Goal: Book appointment/travel/reservation

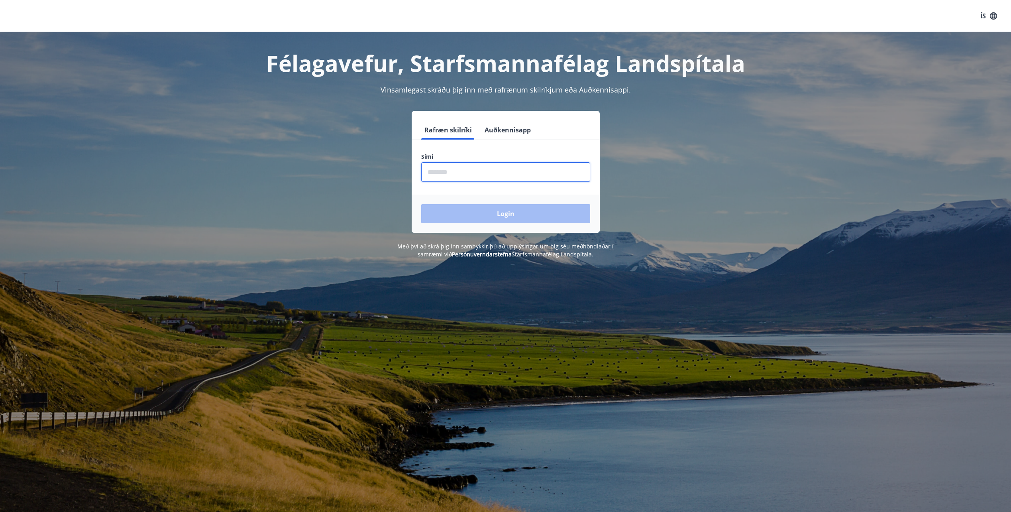
click at [503, 175] on input "phone" at bounding box center [505, 172] width 169 height 20
type input "********"
click at [421, 204] on button "Login" at bounding box center [505, 213] width 169 height 19
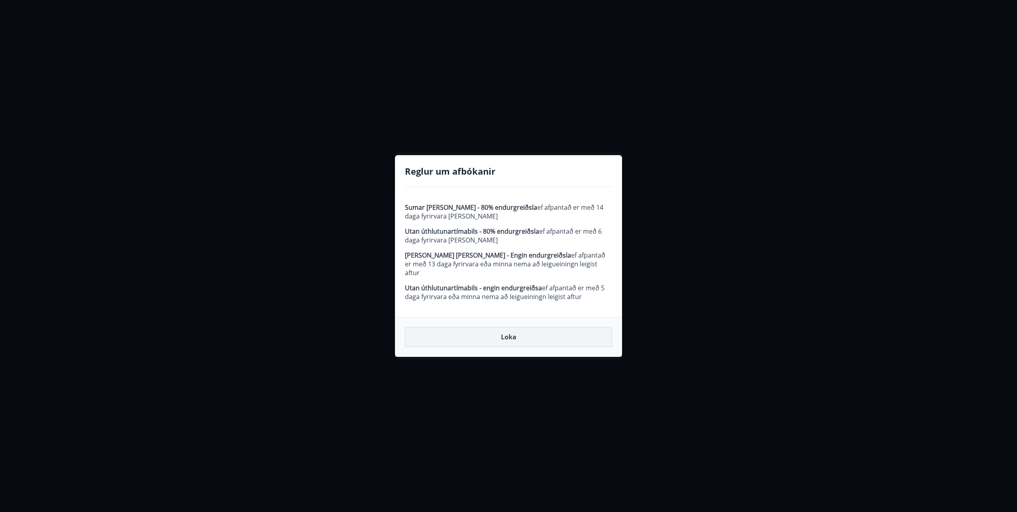
click at [499, 333] on button "Loka" at bounding box center [508, 337] width 207 height 20
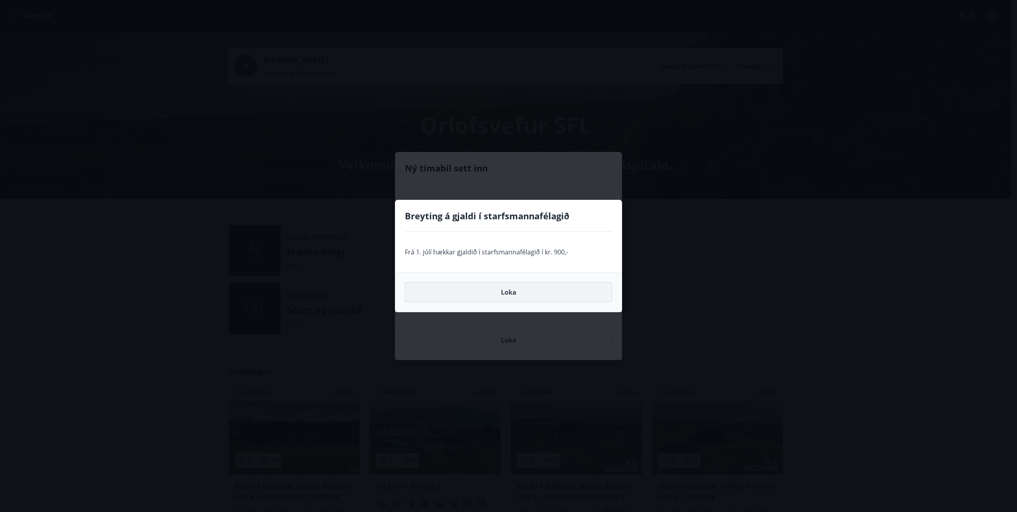
click at [515, 291] on button "Loka" at bounding box center [508, 292] width 207 height 20
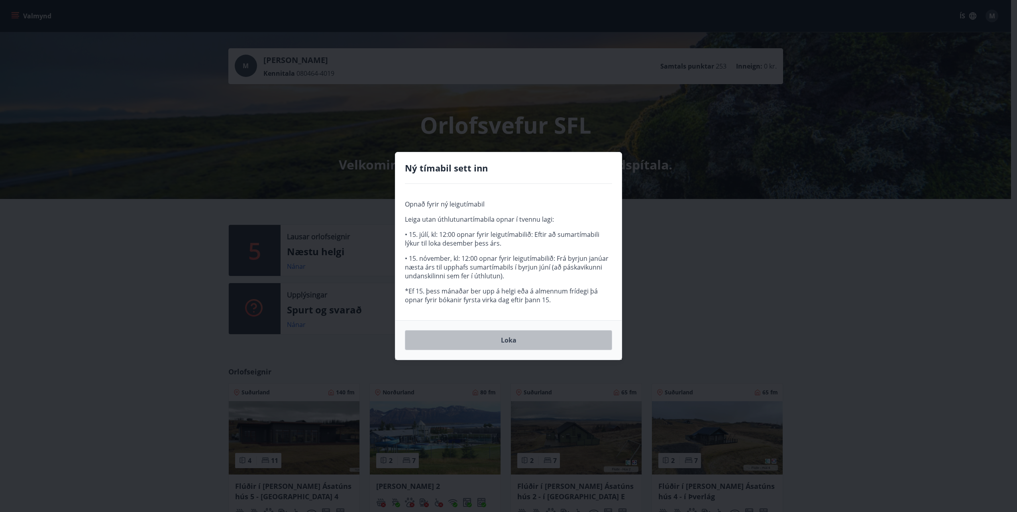
click at [511, 339] on button "Loka" at bounding box center [508, 340] width 207 height 20
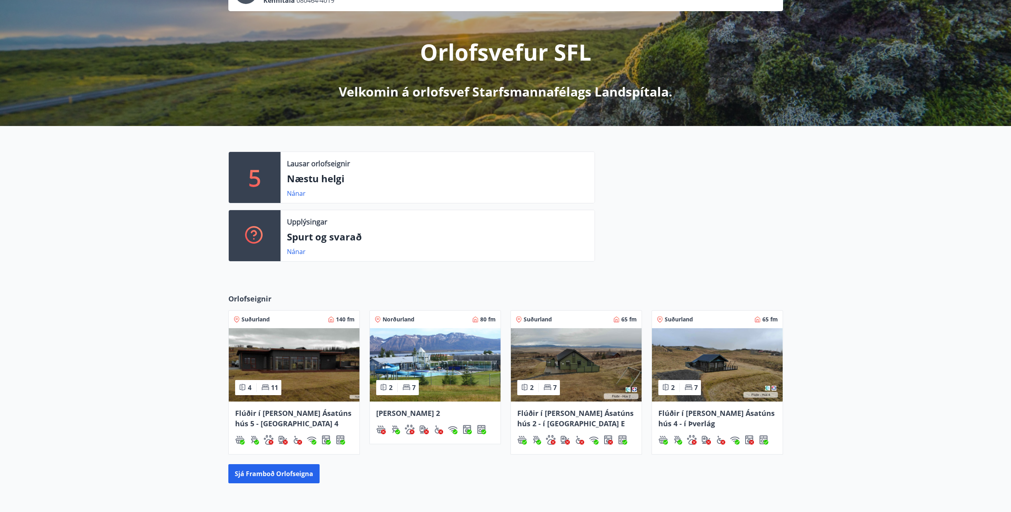
scroll to position [81, 0]
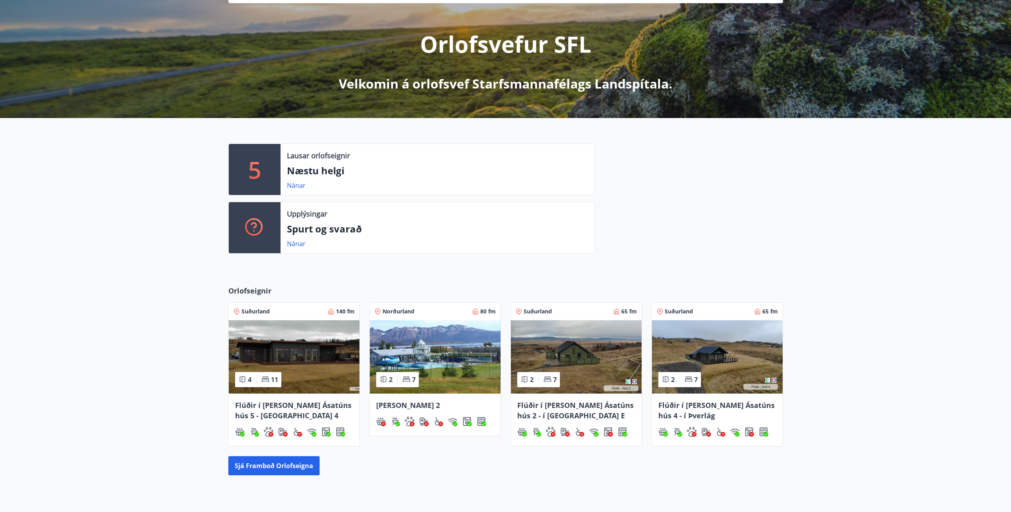
click at [394, 312] on span "Norðurland" at bounding box center [398, 311] width 32 height 8
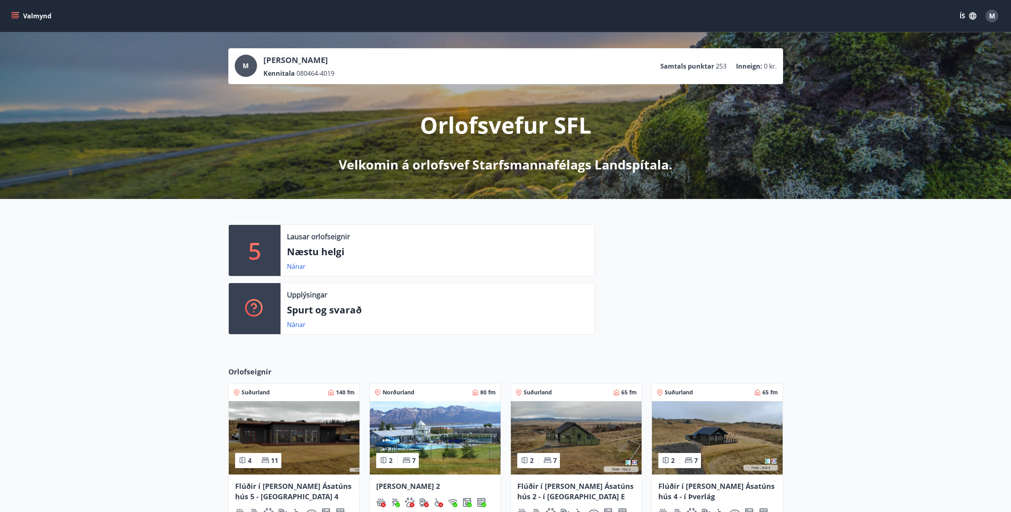
click at [15, 15] on icon "menu" at bounding box center [15, 16] width 8 height 8
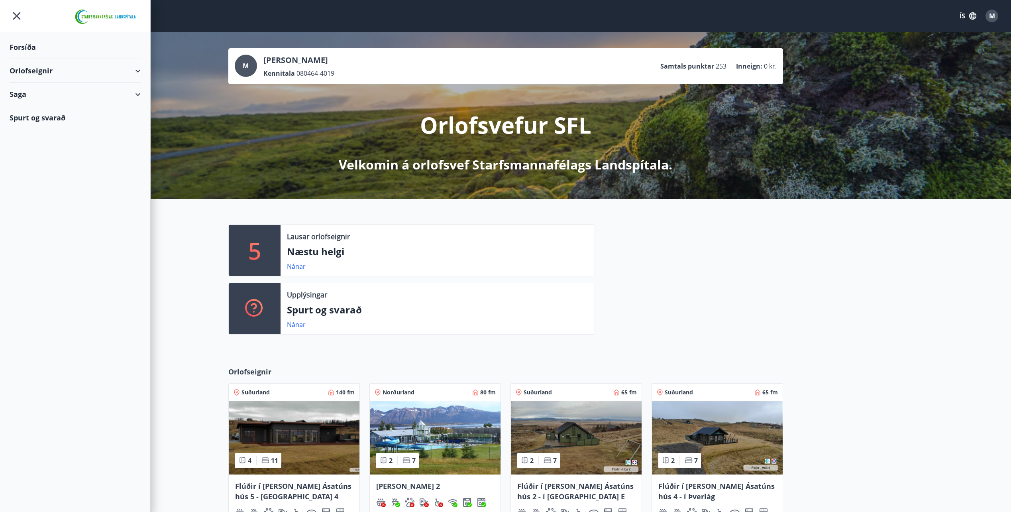
click at [27, 73] on div "Orlofseignir" at bounding box center [75, 71] width 131 height 24
click at [26, 109] on div "Bókunardagatal" at bounding box center [75, 107] width 118 height 17
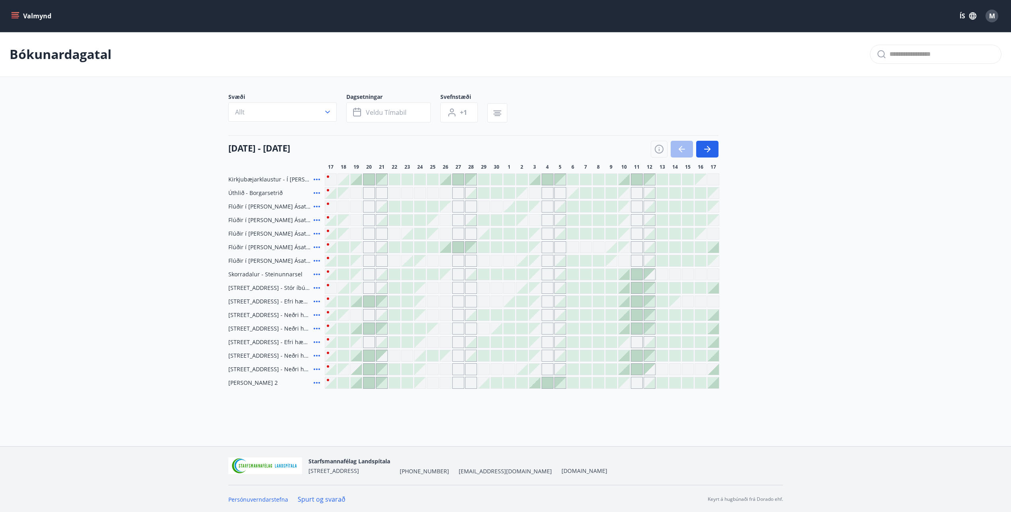
click at [418, 328] on div at bounding box center [419, 328] width 11 height 11
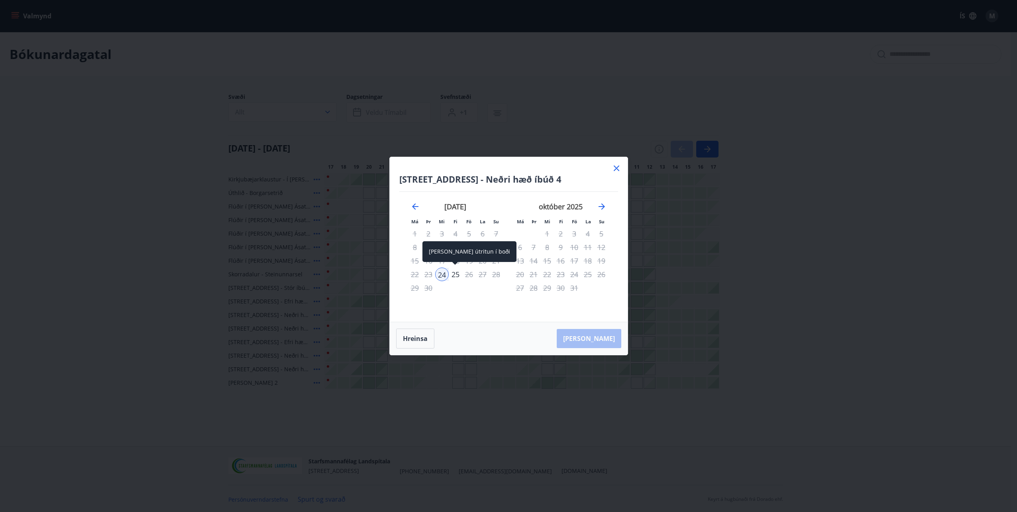
click at [456, 273] on div "25" at bounding box center [456, 274] width 14 height 14
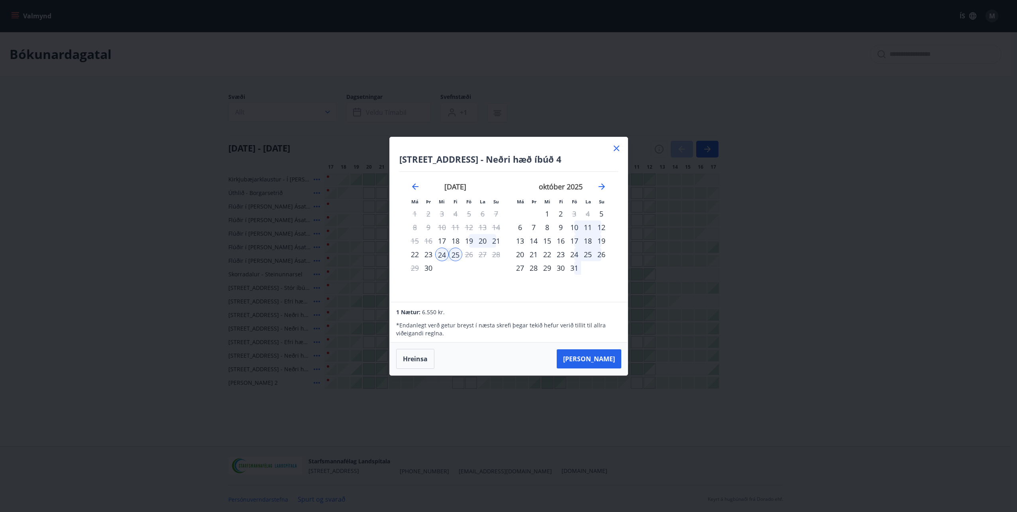
click at [618, 147] on icon at bounding box center [617, 148] width 10 height 10
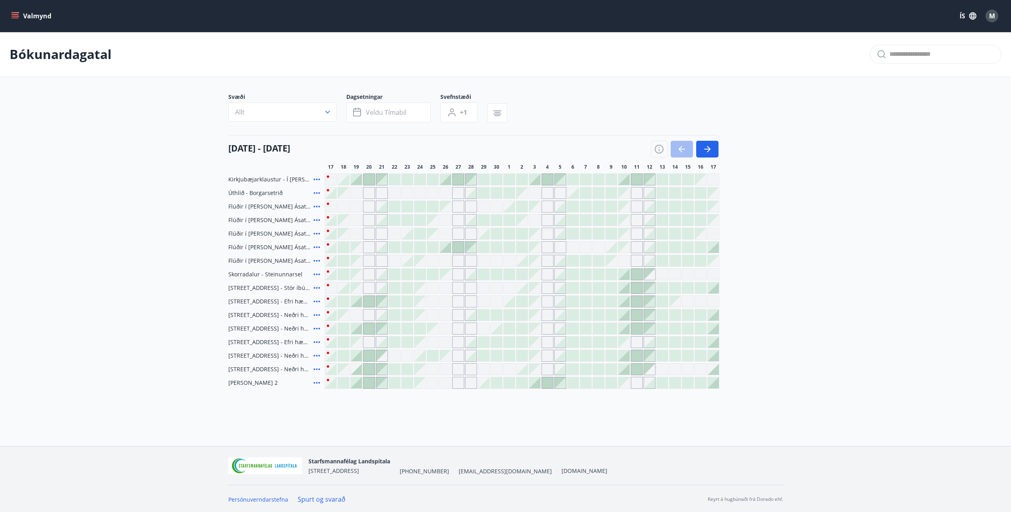
click at [421, 357] on div at bounding box center [419, 355] width 11 height 11
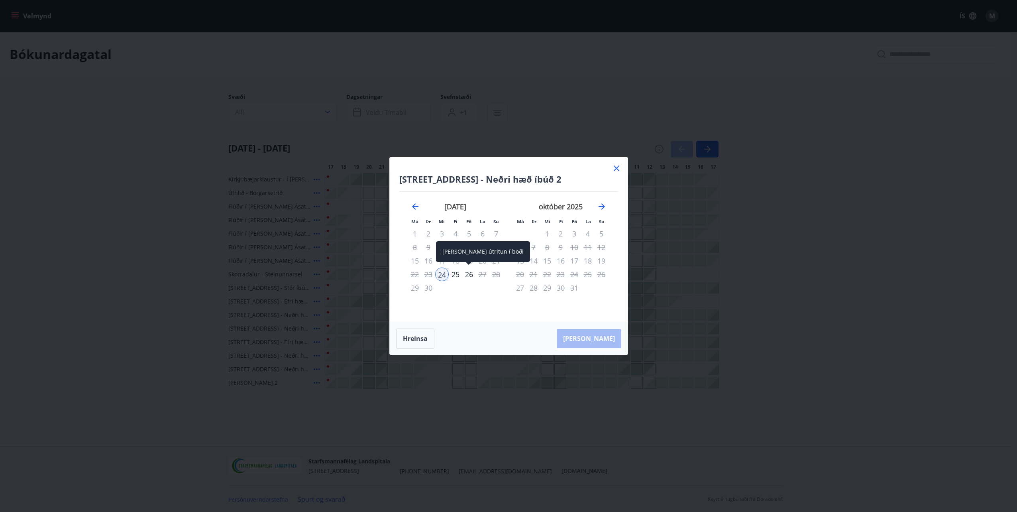
click at [471, 277] on div "26" at bounding box center [469, 274] width 14 height 14
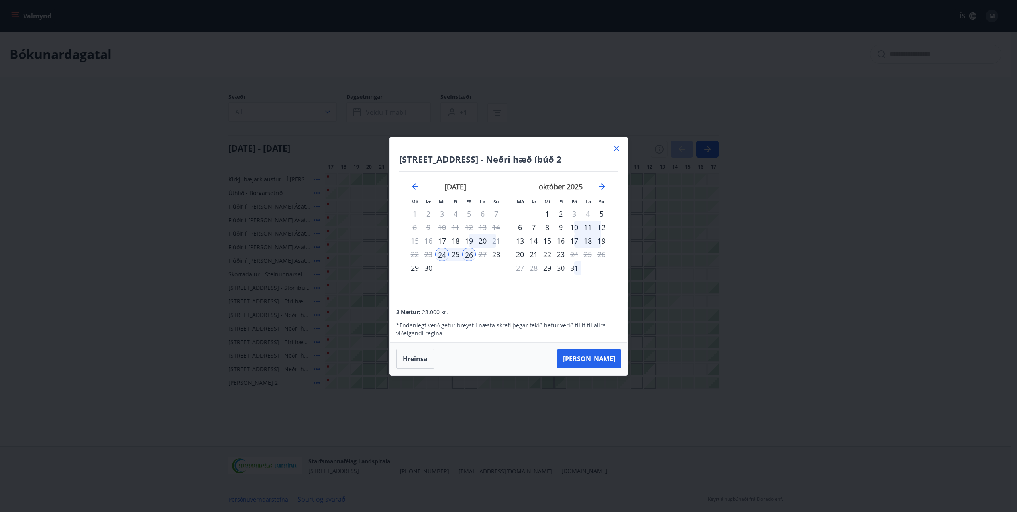
click at [619, 149] on icon at bounding box center [617, 148] width 10 height 10
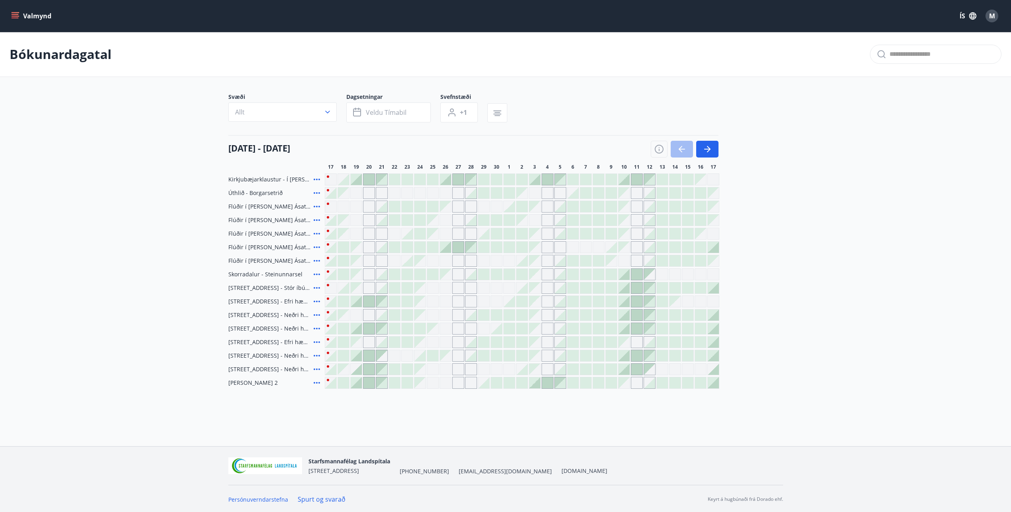
click at [316, 354] on icon at bounding box center [317, 356] width 10 height 10
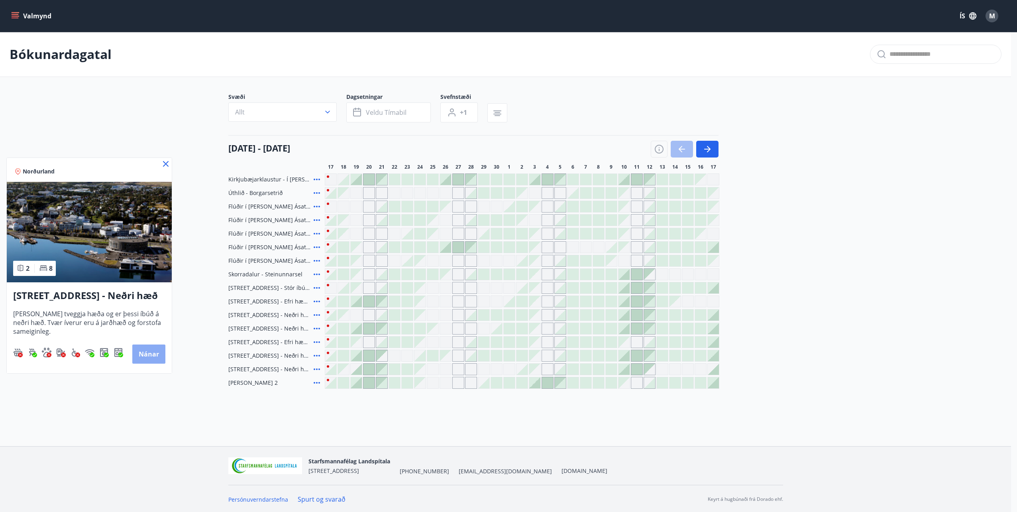
click at [149, 351] on button "Nánar" at bounding box center [148, 353] width 33 height 19
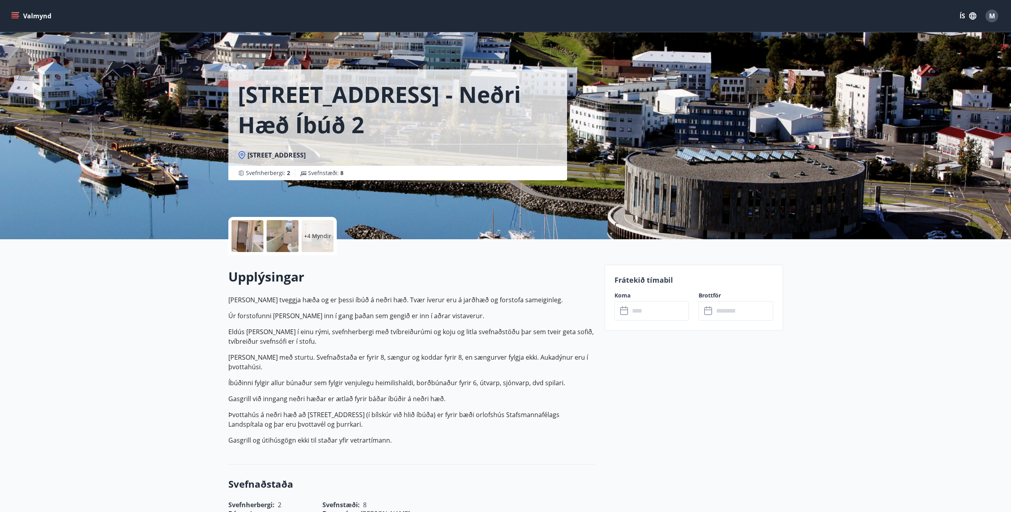
click at [245, 237] on div at bounding box center [247, 236] width 32 height 32
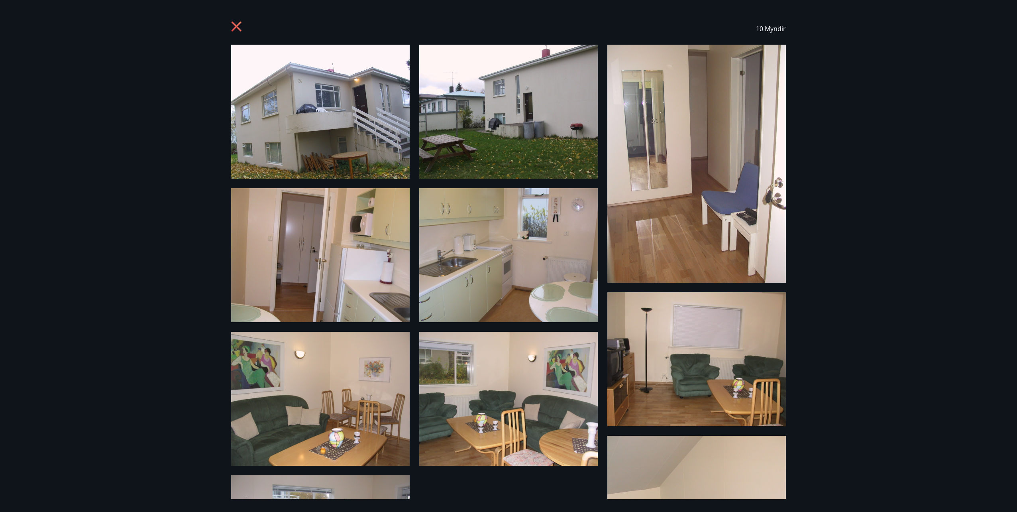
click at [973, 416] on div "10 Myndir" at bounding box center [508, 256] width 1017 height 512
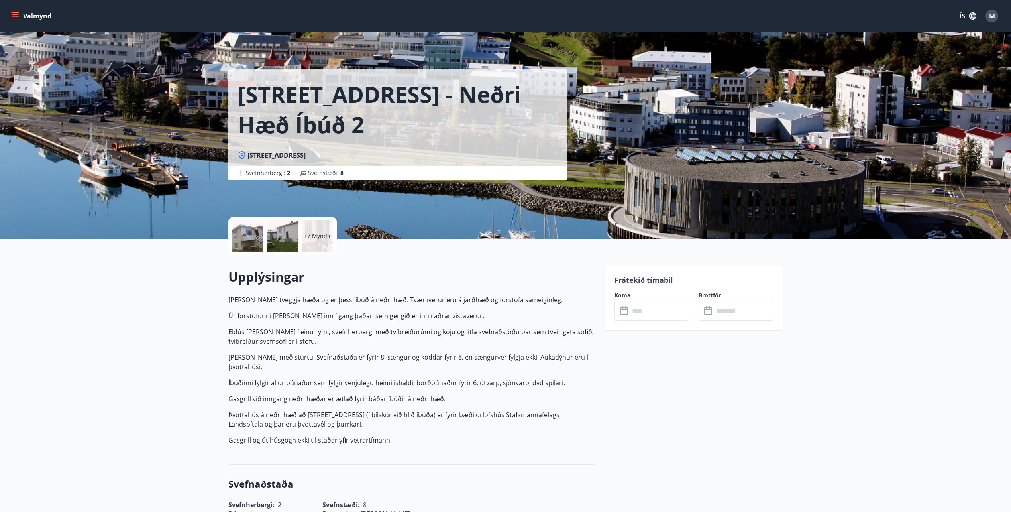
click at [324, 237] on p "+7 Myndir" at bounding box center [317, 236] width 27 height 8
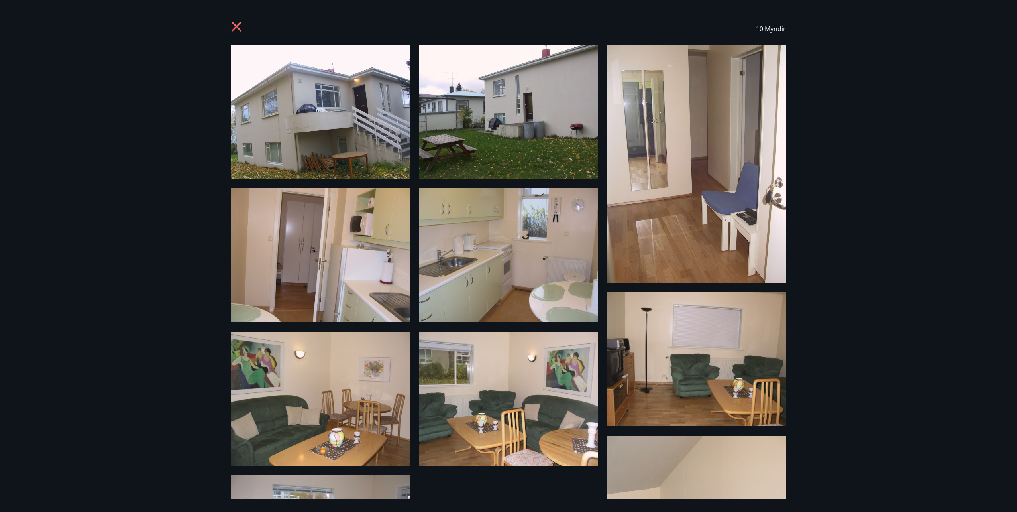
click at [276, 107] on img at bounding box center [320, 112] width 178 height 134
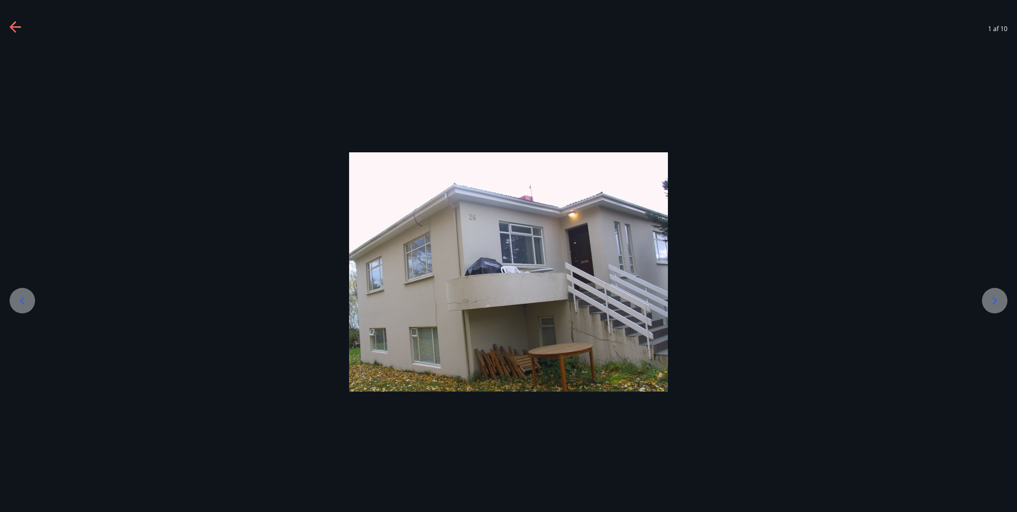
click at [996, 304] on icon at bounding box center [994, 300] width 13 height 13
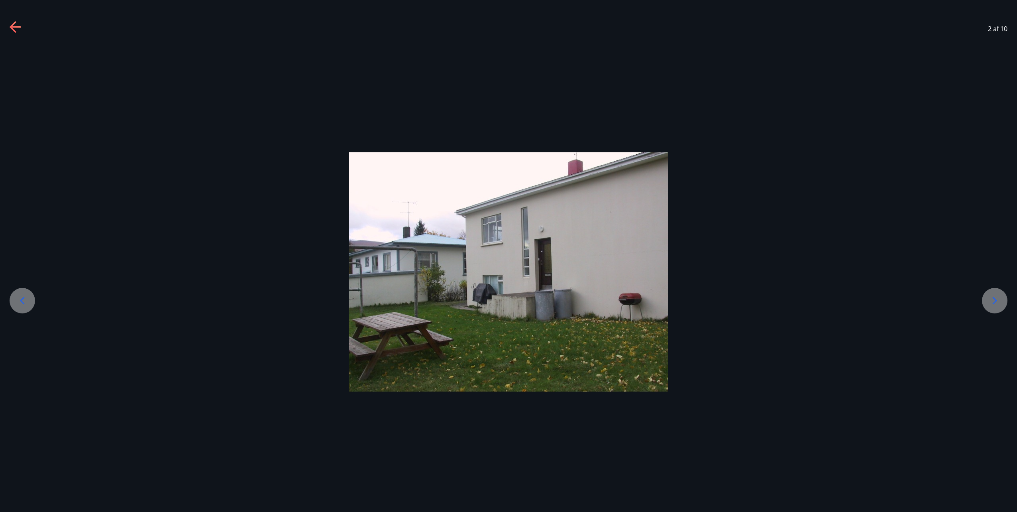
click at [996, 304] on icon at bounding box center [994, 300] width 13 height 13
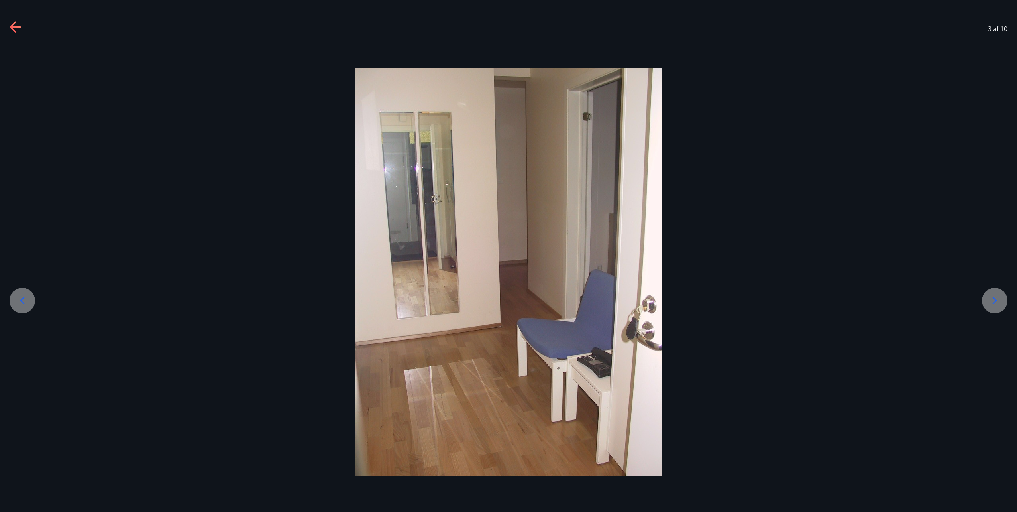
click at [996, 304] on icon at bounding box center [994, 300] width 13 height 13
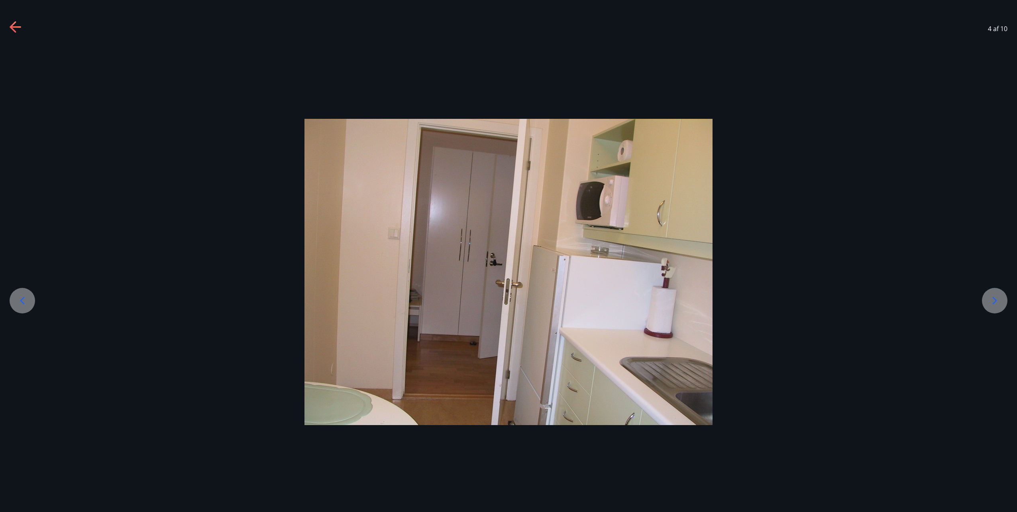
click at [996, 304] on icon at bounding box center [994, 300] width 13 height 13
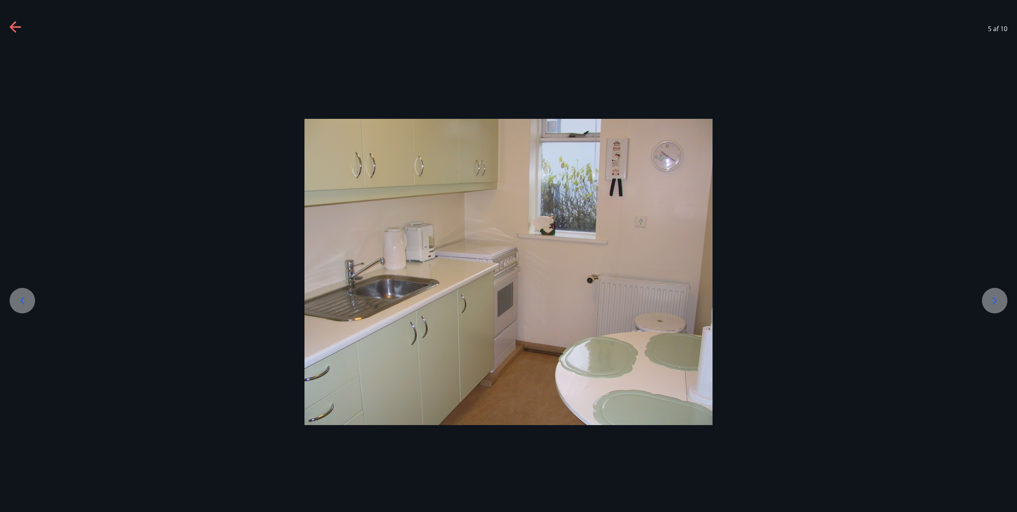
click at [996, 304] on icon at bounding box center [994, 300] width 13 height 13
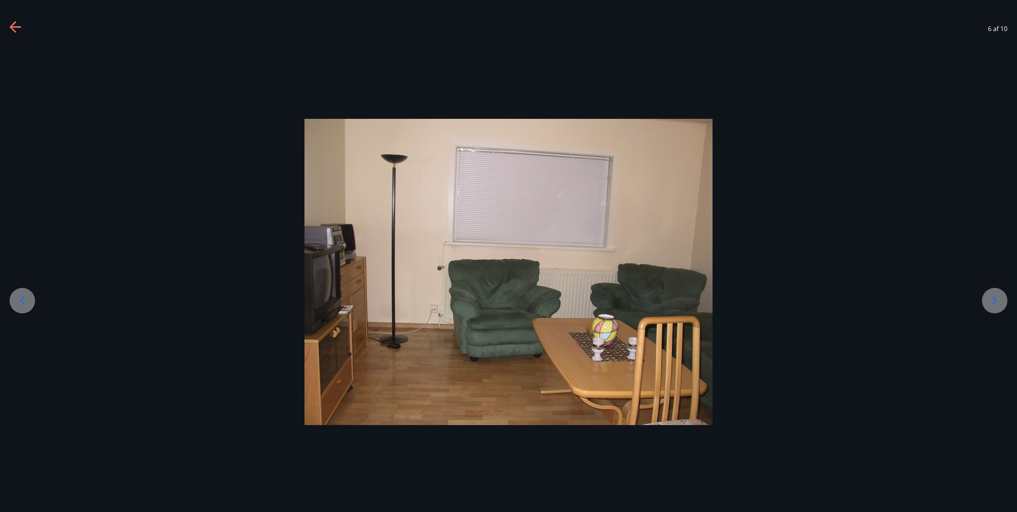
click at [996, 304] on icon at bounding box center [994, 300] width 13 height 13
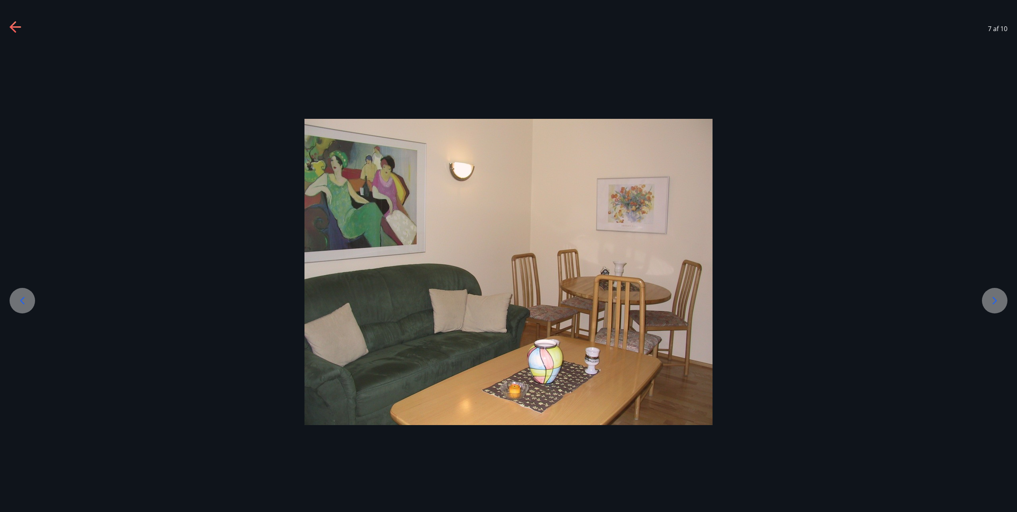
click at [996, 304] on icon at bounding box center [994, 300] width 13 height 13
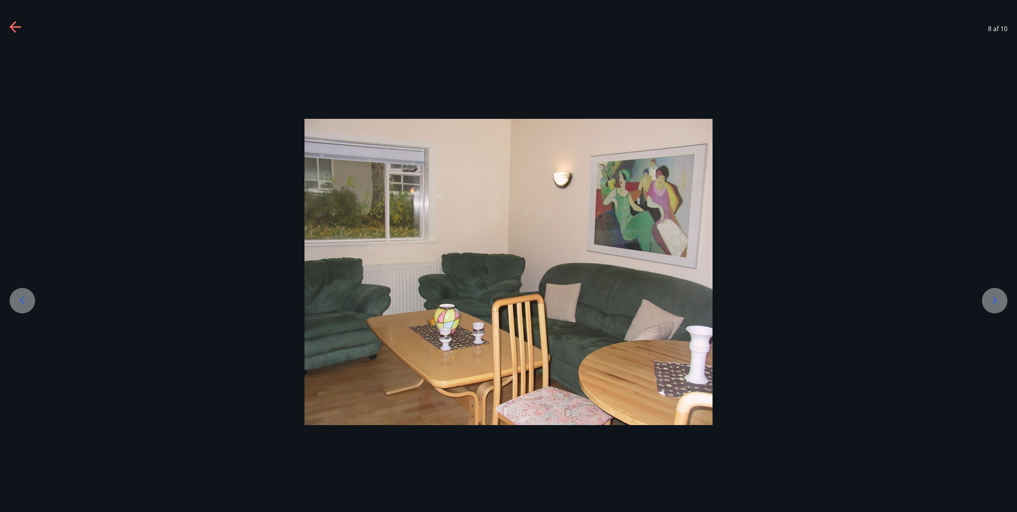
click at [996, 304] on icon at bounding box center [994, 300] width 13 height 13
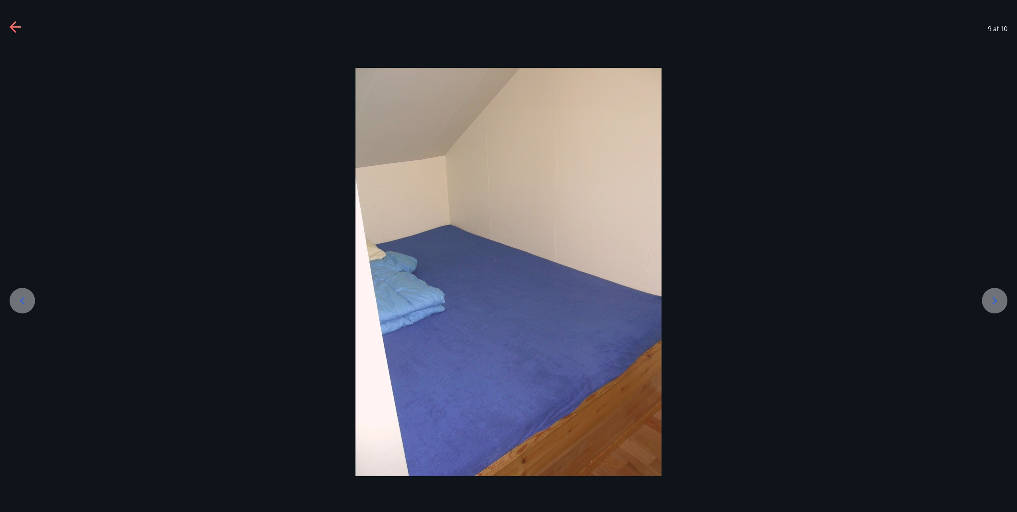
click at [996, 304] on icon at bounding box center [994, 300] width 13 height 13
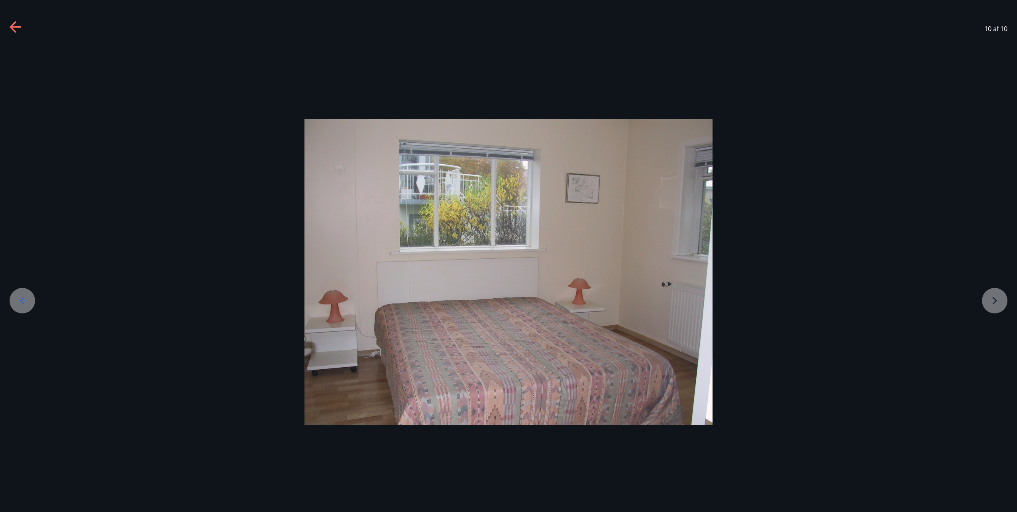
click at [996, 304] on div at bounding box center [508, 272] width 1017 height 306
click at [13, 27] on icon at bounding box center [15, 27] width 11 height 2
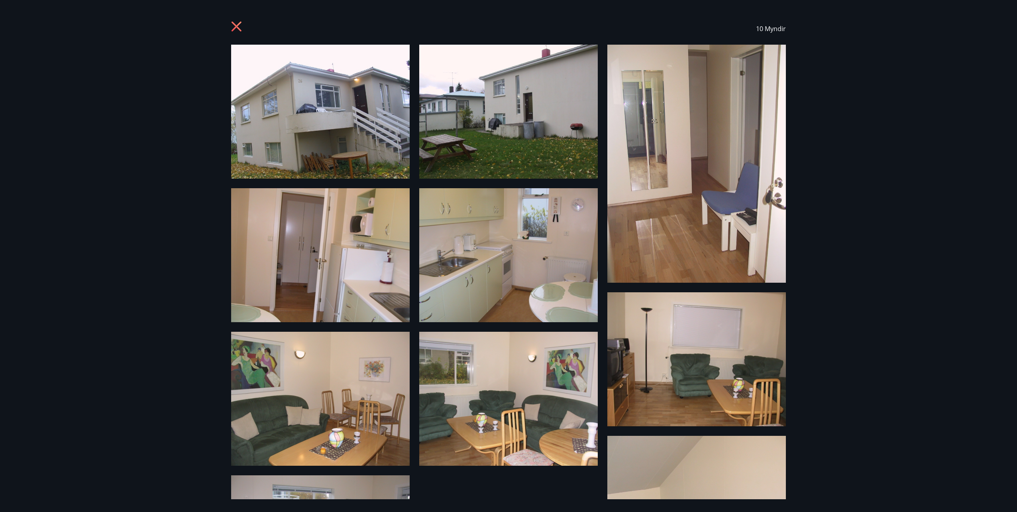
click at [238, 24] on icon at bounding box center [237, 27] width 13 height 13
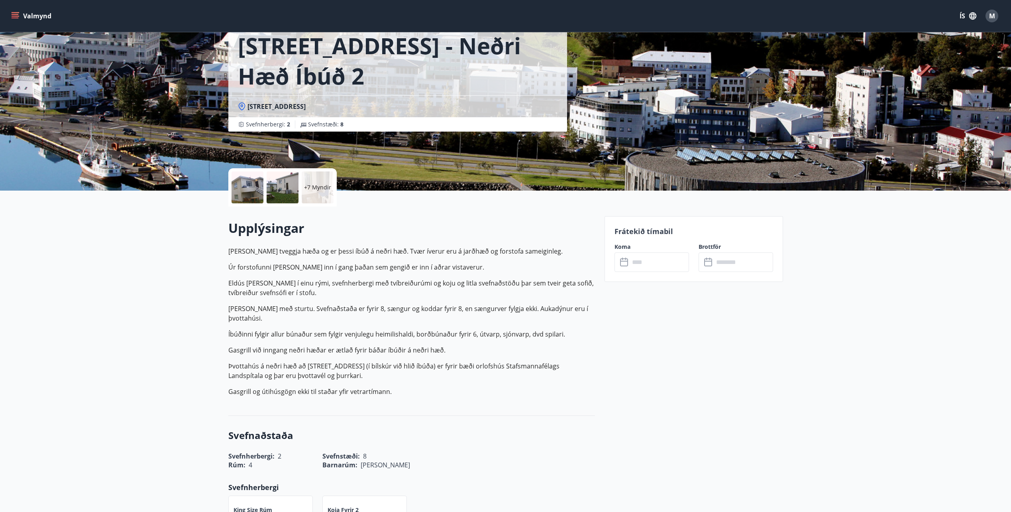
scroll to position [40, 0]
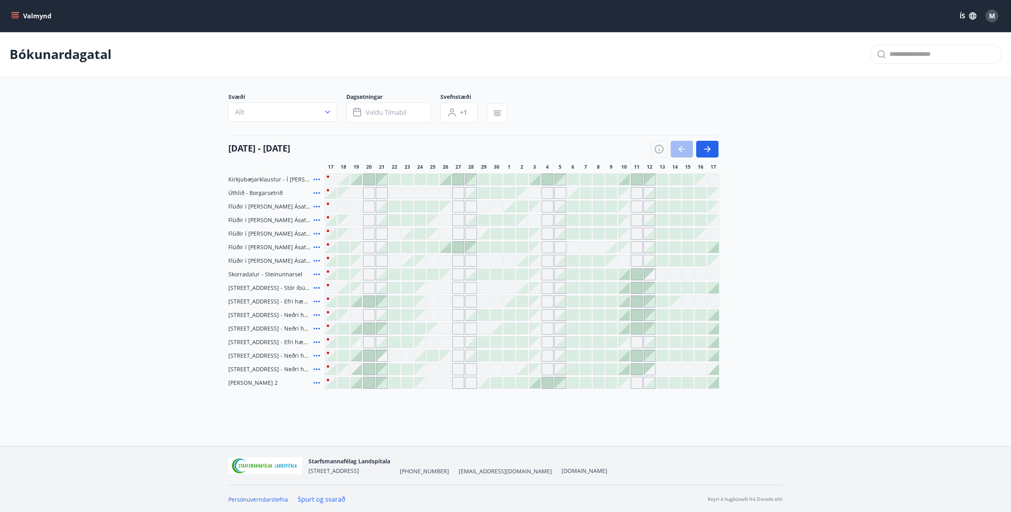
click at [316, 356] on icon at bounding box center [317, 356] width 10 height 10
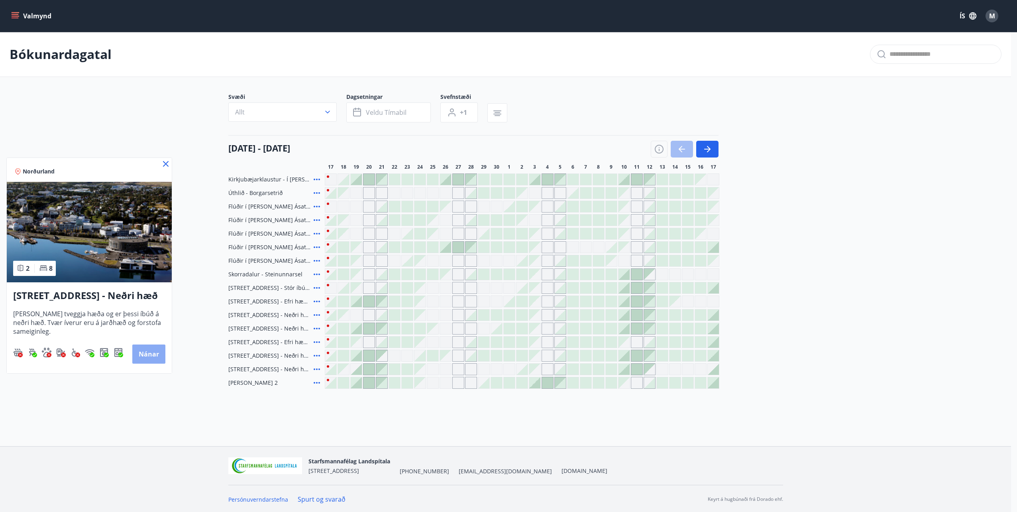
click at [144, 359] on button "Nánar" at bounding box center [148, 353] width 33 height 19
